Goal: Task Accomplishment & Management: Manage account settings

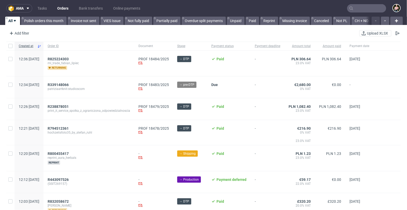
click at [366, 7] on input "text" at bounding box center [366, 8] width 39 height 8
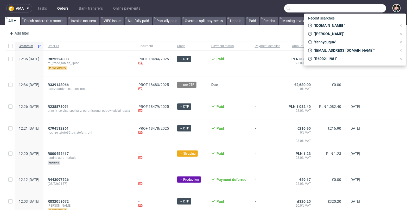
paste input "000002401"
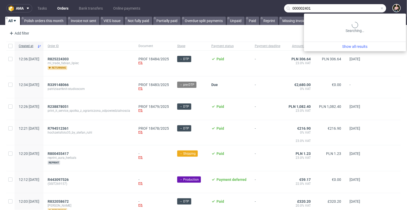
type input "000002401"
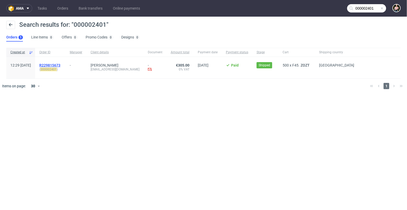
click at [60, 63] on span "R229815673" at bounding box center [49, 65] width 21 height 4
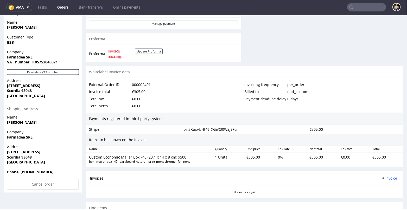
scroll to position [268, 0]
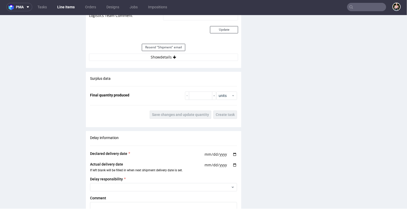
scroll to position [572, 0]
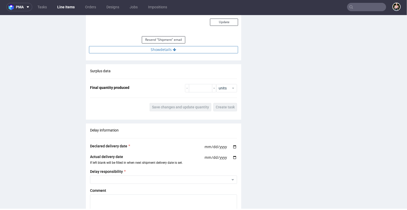
click at [170, 48] on button "Show details" at bounding box center [163, 49] width 149 height 7
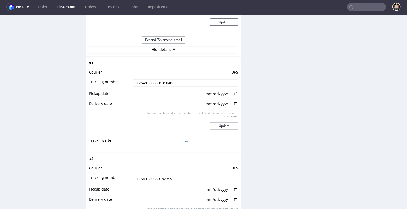
click at [182, 140] on button "Link" at bounding box center [185, 141] width 105 height 7
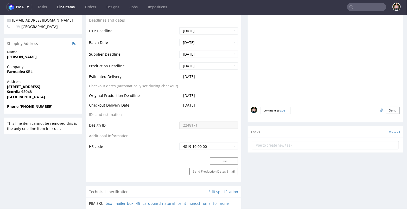
scroll to position [193, 0]
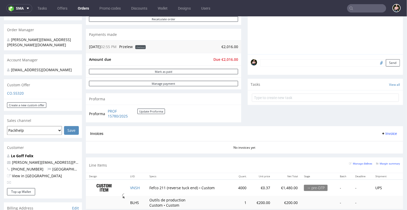
scroll to position [143, 0]
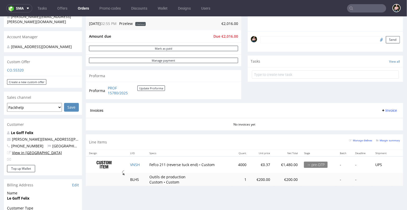
click at [26, 150] on link "View in [GEOGRAPHIC_DATA]" at bounding box center [37, 152] width 50 height 5
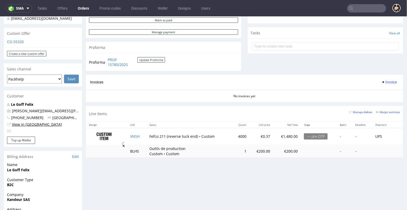
scroll to position [146, 0]
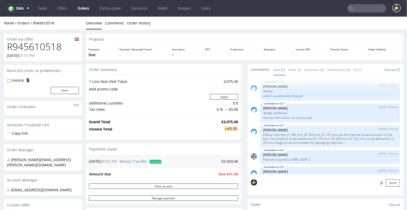
scroll to position [53, 0]
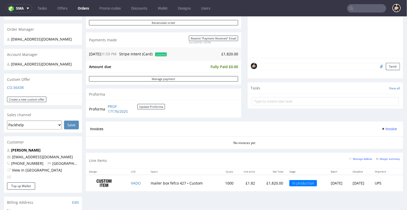
scroll to position [16, 0]
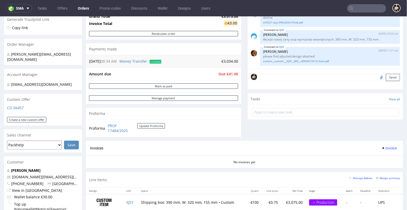
scroll to position [109, 0]
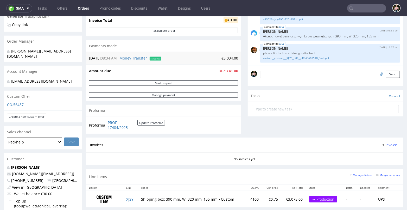
click at [29, 185] on link "View in [GEOGRAPHIC_DATA]" at bounding box center [37, 187] width 50 height 5
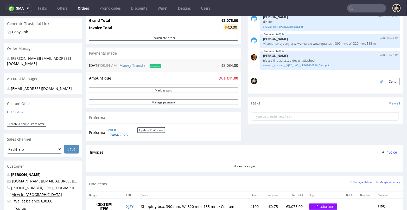
scroll to position [102, 0]
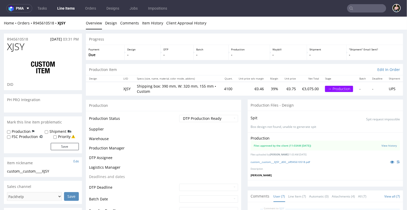
scroll to position [53, 0]
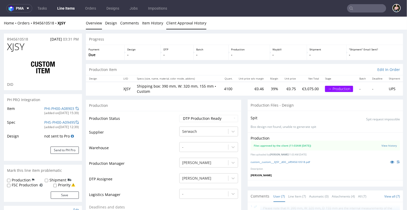
click at [184, 23] on link "Client Approval History" at bounding box center [186, 22] width 40 height 13
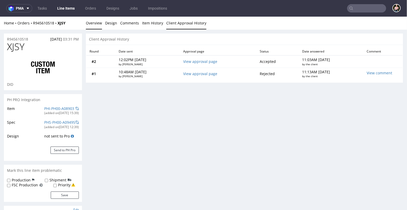
click at [91, 21] on link "Overview" at bounding box center [94, 22] width 16 height 13
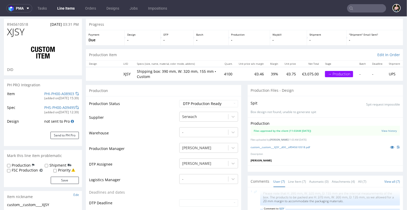
scroll to position [0, 0]
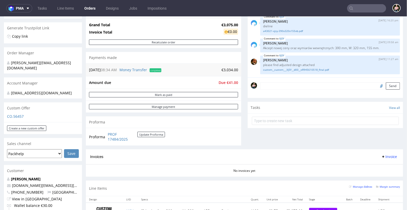
scroll to position [137, 0]
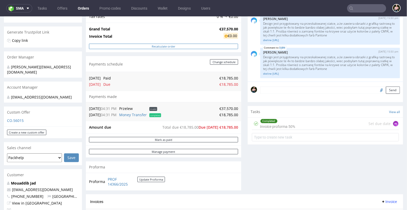
scroll to position [89, 0]
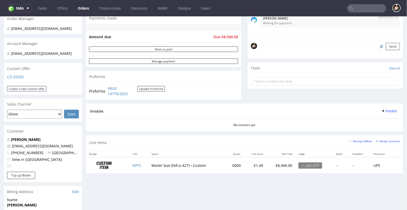
scroll to position [138, 0]
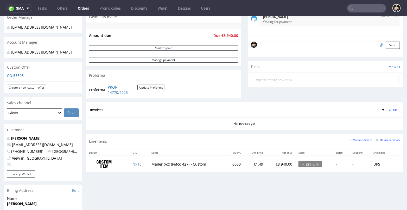
click at [23, 158] on link "View in [GEOGRAPHIC_DATA]" at bounding box center [37, 157] width 50 height 5
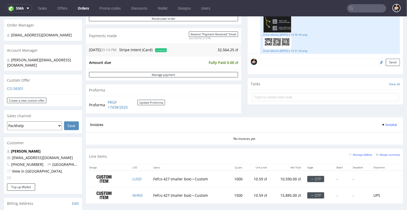
scroll to position [126, 0]
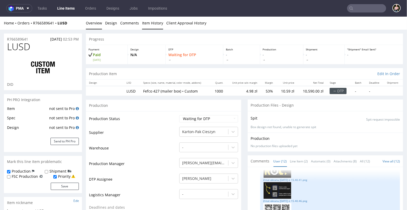
click at [150, 23] on link "Item History" at bounding box center [152, 22] width 21 height 13
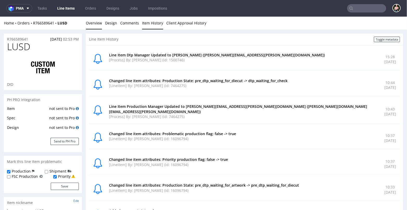
click at [91, 23] on link "Overview" at bounding box center [94, 22] width 16 height 13
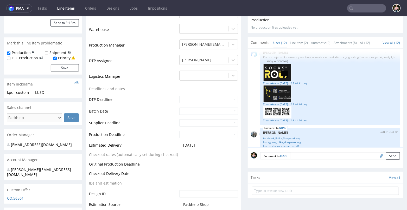
scroll to position [243, 0]
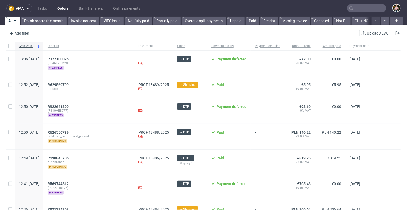
click at [358, 8] on input "text" at bounding box center [366, 8] width 39 height 8
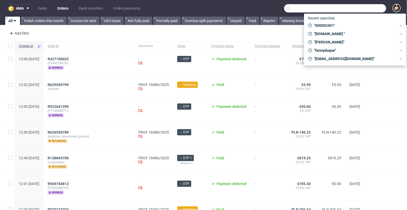
paste input "[URL][DOMAIN_NAME]"
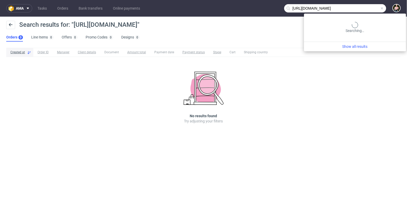
click at [368, 11] on input "[URL][DOMAIN_NAME]" at bounding box center [335, 8] width 102 height 8
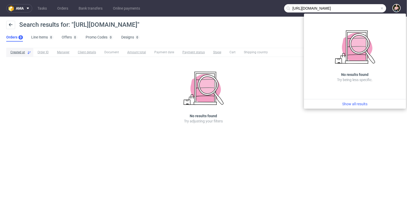
drag, startPoint x: 303, startPoint y: 8, endPoint x: 285, endPoint y: 6, distance: 18.9
click at [285, 6] on input "[URL][DOMAIN_NAME]" at bounding box center [335, 8] width 102 height 8
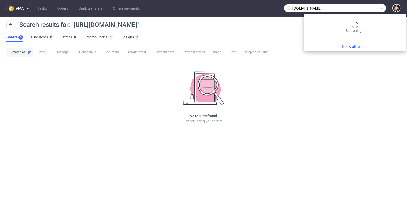
click at [314, 8] on input "[DOMAIN_NAME]" at bounding box center [335, 8] width 102 height 8
type input "zousz"
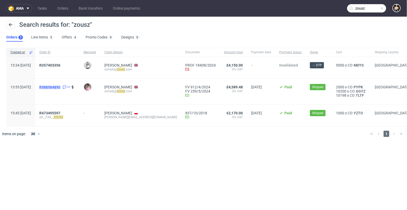
click at [60, 86] on span "R988984890" at bounding box center [49, 87] width 21 height 4
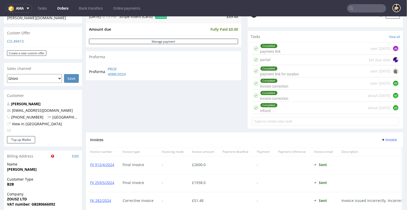
scroll to position [259, 0]
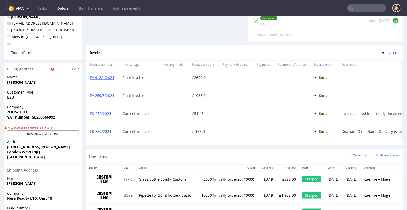
click at [100, 130] on link "FK 339/2024" at bounding box center [100, 131] width 21 height 5
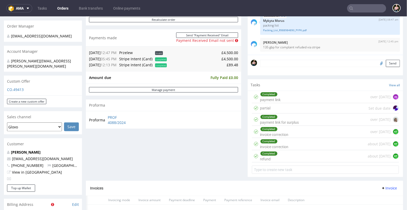
scroll to position [124, 0]
click at [306, 143] on div "Completed invoice correction about 1 year ago KT" at bounding box center [325, 143] width 147 height 12
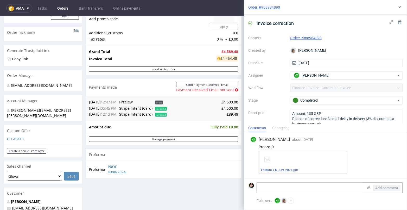
scroll to position [73, 0]
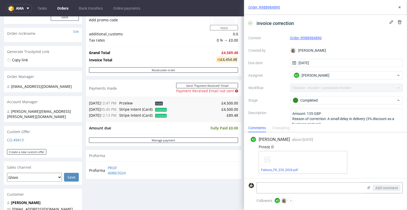
drag, startPoint x: 235, startPoint y: 59, endPoint x: 215, endPoint y: 59, distance: 19.2
click at [216, 59] on div "£4,454.48" at bounding box center [227, 59] width 22 height 6
click at [195, 57] on td "Invoice Total" at bounding box center [152, 60] width 126 height 9
drag, startPoint x: 234, startPoint y: 59, endPoint x: 211, endPoint y: 59, distance: 23.1
click at [215, 59] on td "£4,454.48" at bounding box center [226, 60] width 23 height 9
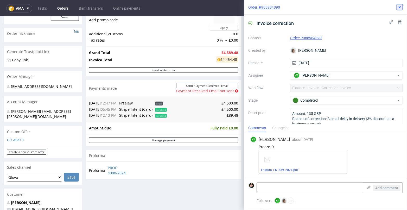
click at [400, 8] on use at bounding box center [399, 7] width 2 height 2
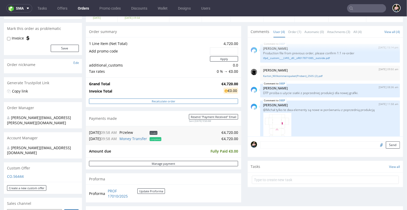
scroll to position [41, 0]
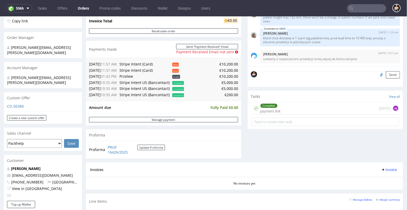
scroll to position [90, 0]
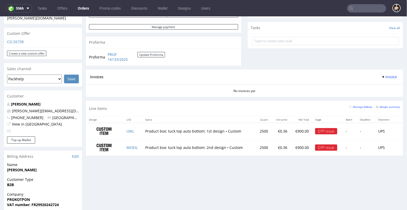
scroll to position [189, 0]
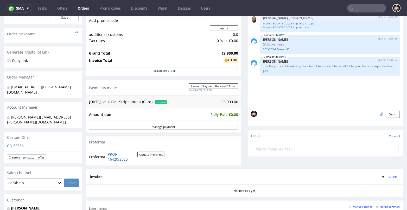
scroll to position [72, 0]
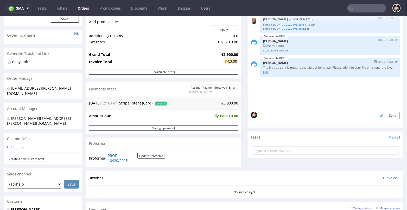
click at [283, 74] on link "dieline__R966331997__DMVU.ai" at bounding box center [329, 72] width 133 height 4
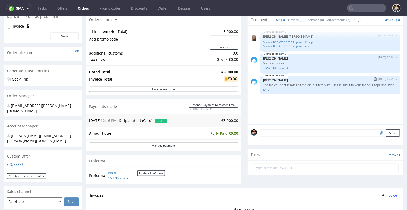
scroll to position [51, 0]
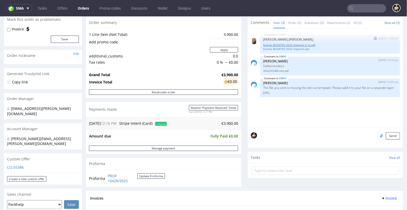
click at [304, 44] on link "Scatola BOOKTED 2025 impianto X-1a.pdf" at bounding box center [329, 45] width 133 height 4
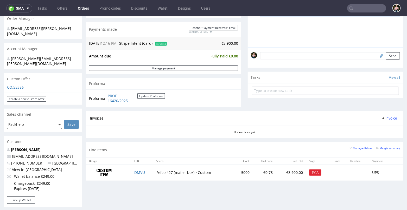
scroll to position [148, 0]
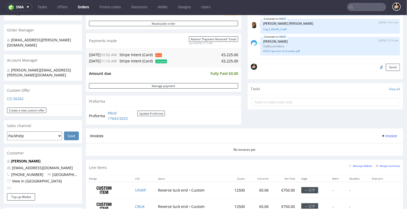
scroll to position [119, 0]
click at [26, 178] on link "View in [GEOGRAPHIC_DATA]" at bounding box center [37, 180] width 50 height 5
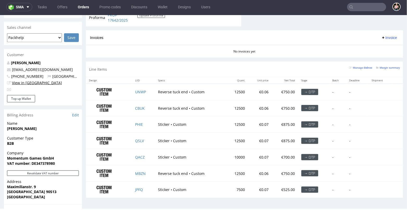
scroll to position [216, 0]
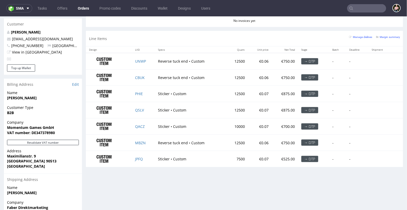
scroll to position [240, 0]
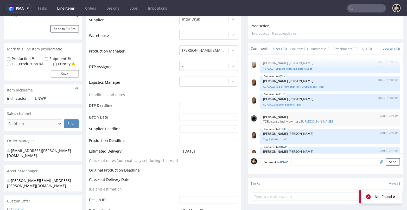
scroll to position [184, 0]
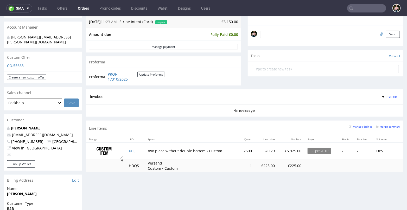
scroll to position [153, 0]
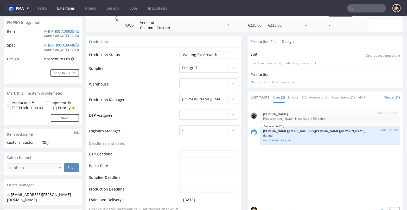
scroll to position [186, 0]
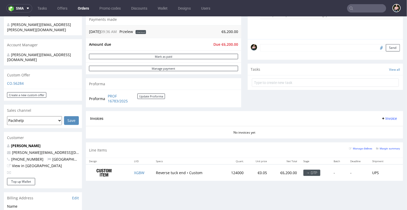
scroll to position [152, 0]
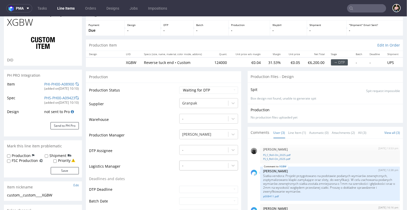
scroll to position [25, 0]
click at [280, 158] on link "FS_S_Roll-On_2025.pdf" at bounding box center [329, 159] width 133 height 4
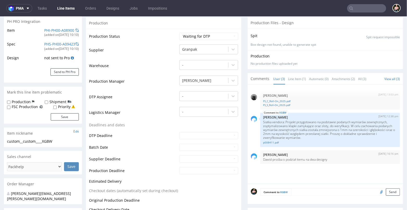
scroll to position [79, 0]
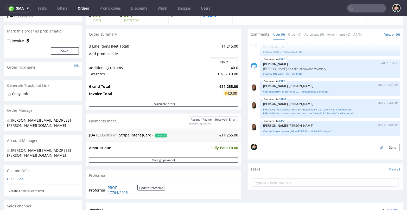
scroll to position [33, 0]
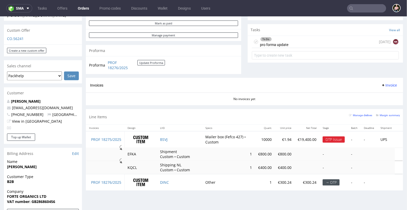
scroll to position [174, 0]
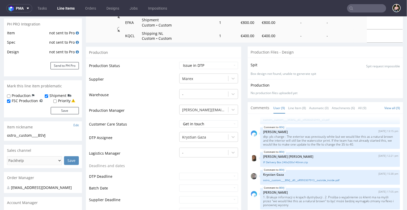
scroll to position [108, 0]
click at [297, 105] on link "Line Item (8)" at bounding box center [297, 107] width 18 height 11
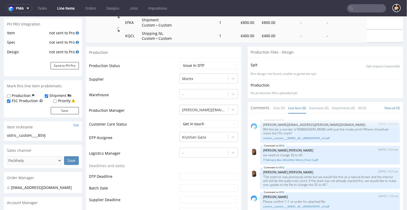
scroll to position [140, 0]
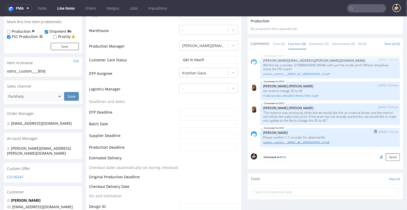
click at [294, 141] on link "custom__custom____MSMG__d0__oR086693949__v3.pdf" at bounding box center [329, 142] width 133 height 4
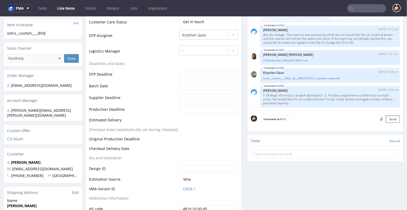
scroll to position [210, 0]
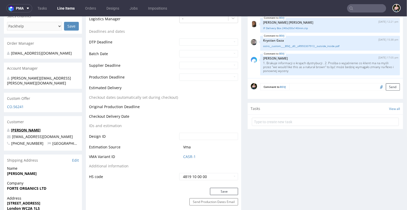
click at [18, 127] on link "Forte Irene" at bounding box center [26, 129] width 30 height 5
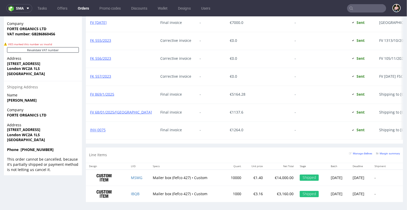
scroll to position [1, 0]
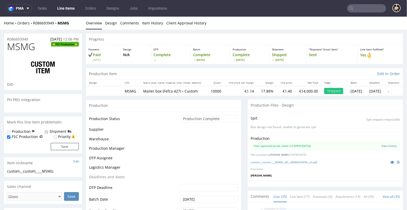
scroll to position [775, 0]
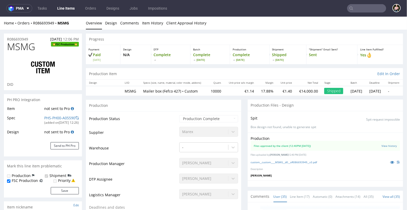
select select "in_progress"
click at [280, 160] on link "custom__custom____MSMG__d0__oR086693949__v3.pdf" at bounding box center [284, 162] width 66 height 4
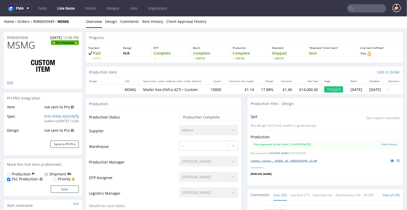
scroll to position [0, 0]
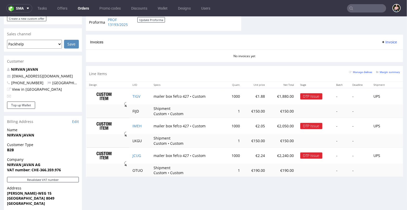
scroll to position [210, 0]
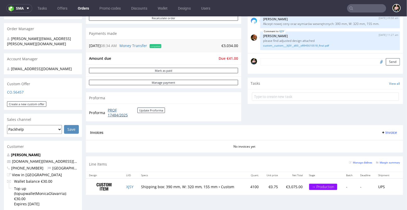
scroll to position [121, 0]
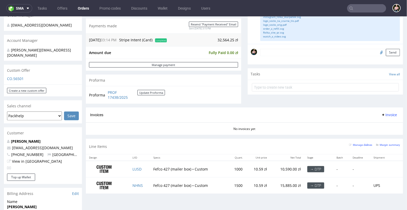
scroll to position [133, 0]
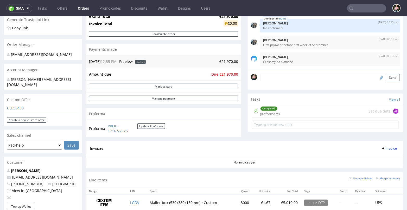
scroll to position [105, 0]
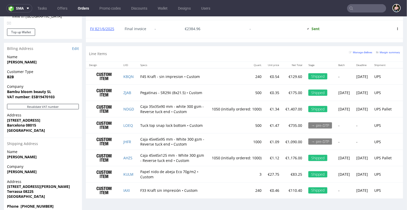
scroll to position [285, 0]
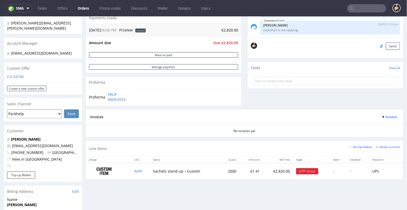
scroll to position [145, 0]
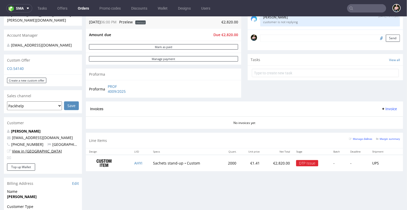
click at [25, 151] on link "View in [GEOGRAPHIC_DATA]" at bounding box center [37, 150] width 50 height 5
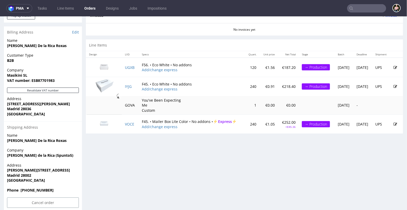
scroll to position [232, 0]
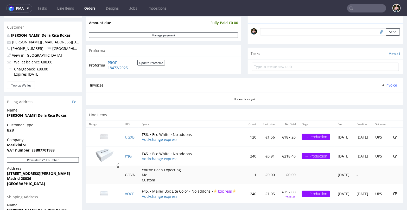
scroll to position [144, 0]
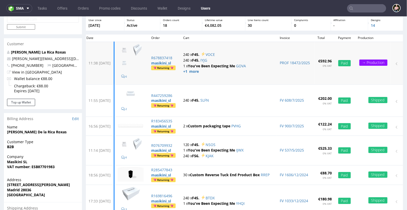
scroll to position [29, 0]
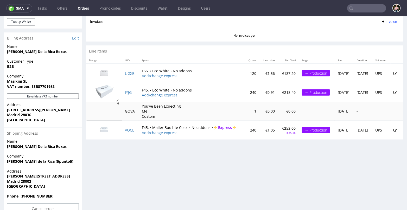
scroll to position [232, 0]
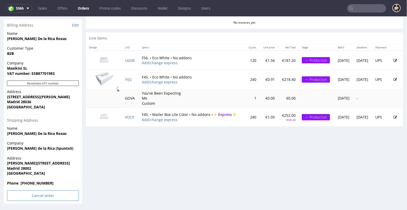
click at [30, 196] on input "Cancel order" at bounding box center [43, 195] width 72 height 10
click at [37, 180] on link "Yes" at bounding box center [35, 181] width 15 height 8
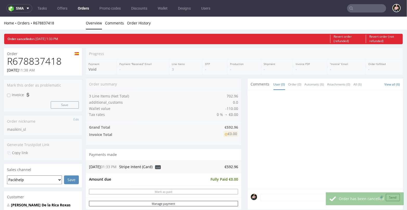
scroll to position [0, 0]
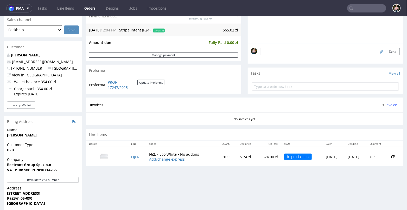
scroll to position [139, 0]
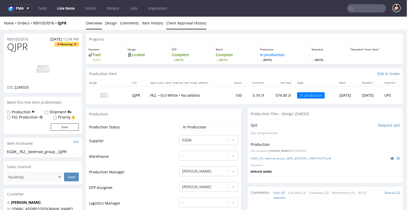
click at [182, 21] on link "Client Approval History" at bounding box center [186, 22] width 40 height 13
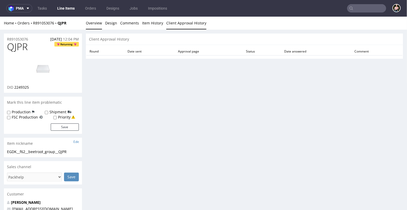
click at [94, 22] on link "Overview" at bounding box center [94, 22] width 16 height 13
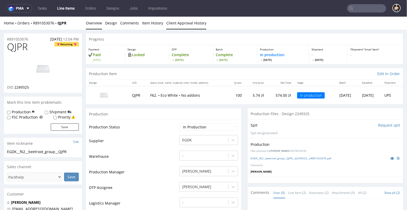
click at [171, 24] on link "Client Approval History" at bounding box center [186, 22] width 40 height 13
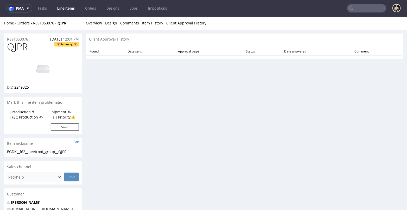
click at [149, 22] on link "Item History" at bounding box center [152, 22] width 21 height 13
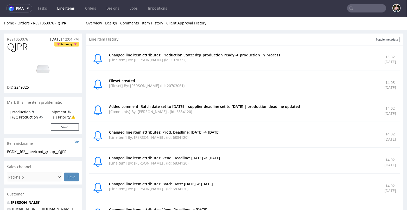
click at [91, 23] on link "Overview" at bounding box center [94, 22] width 16 height 13
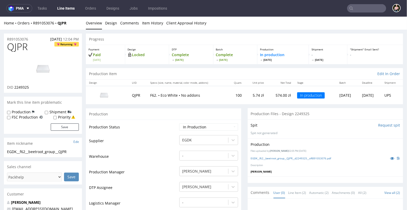
scroll to position [0, 0]
